Goal: Check status

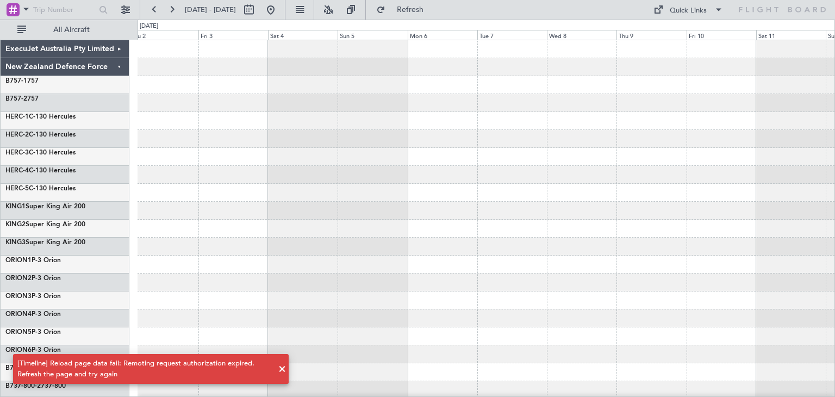
click at [285, 369] on span at bounding box center [282, 369] width 13 height 13
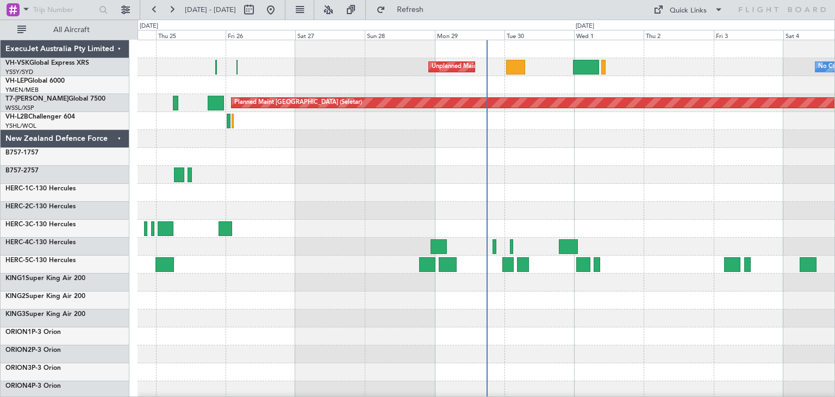
click at [120, 49] on div "ExecuJet Australia Pty Limited" at bounding box center [65, 49] width 129 height 18
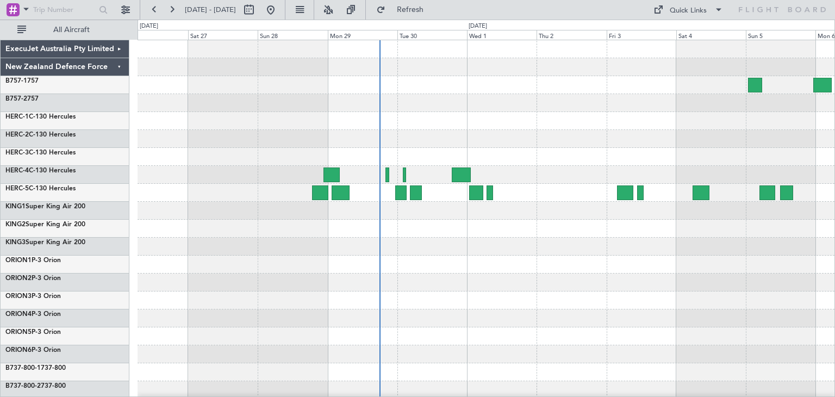
click at [465, 272] on div at bounding box center [486, 265] width 697 height 18
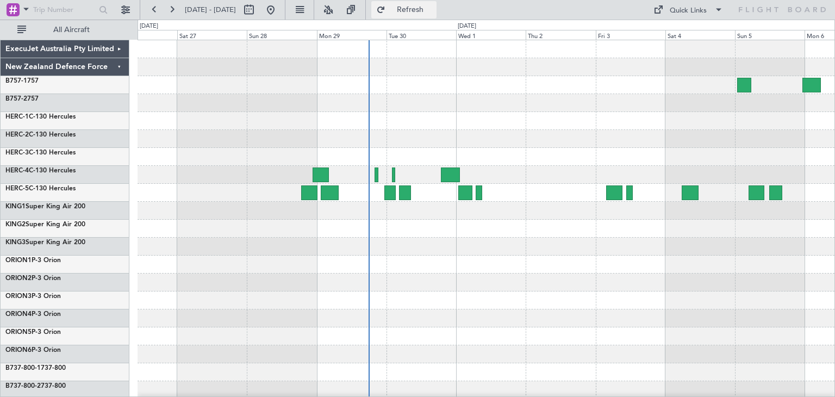
click at [431, 7] on span "Refresh" at bounding box center [411, 10] width 46 height 8
